Goal: Register for event/course

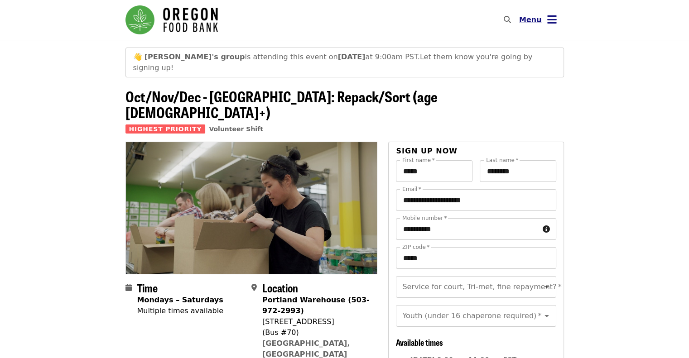
click at [536, 21] on span "Menu" at bounding box center [530, 19] width 23 height 9
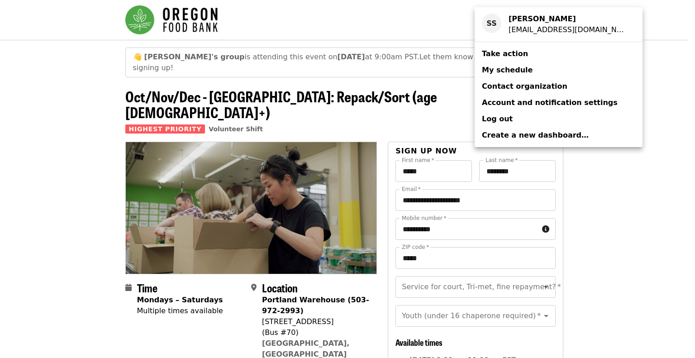
click at [516, 72] on span "My schedule" at bounding box center [507, 70] width 51 height 9
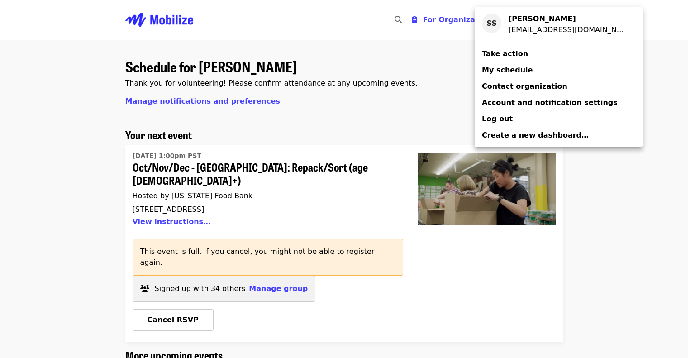
click at [272, 263] on div "Account menu" at bounding box center [347, 179] width 695 height 358
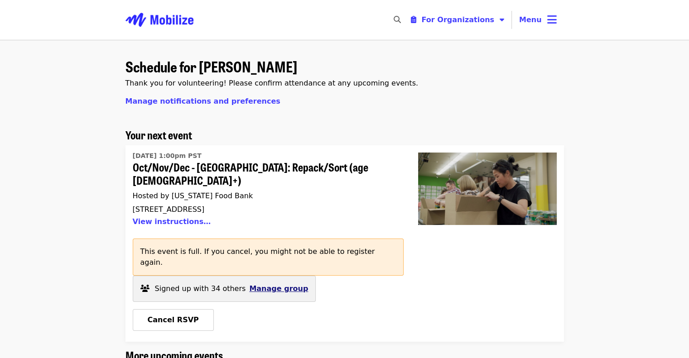
click at [273, 284] on span "Manage group" at bounding box center [278, 288] width 59 height 9
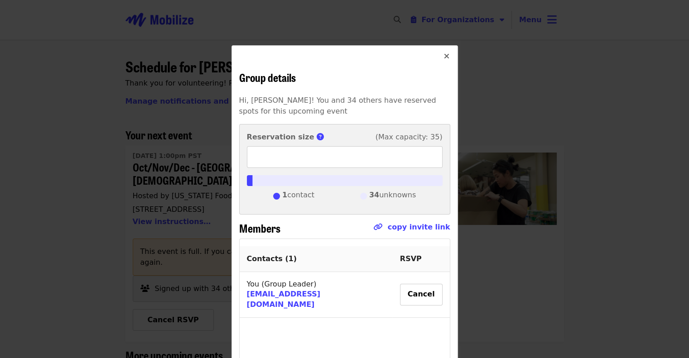
click at [444, 57] on icon "times icon" at bounding box center [446, 56] width 5 height 9
